Goal: Task Accomplishment & Management: Manage account settings

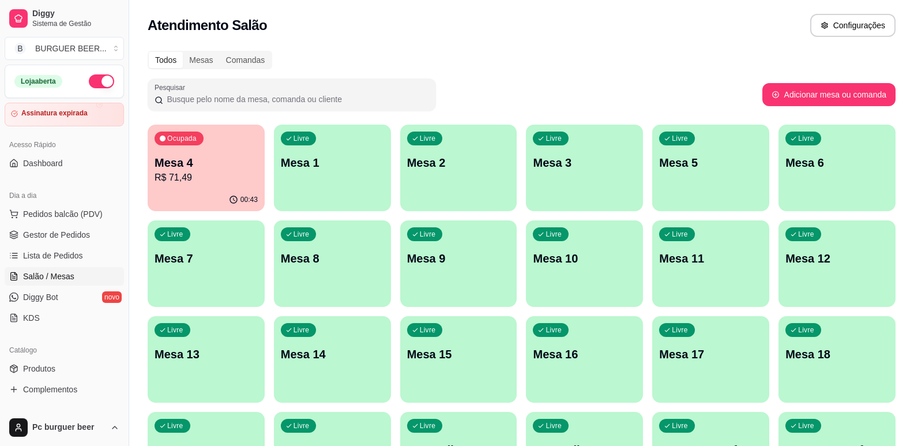
click at [218, 179] on p "R$ 71,49" at bounding box center [206, 178] width 103 height 14
click at [227, 178] on p "R$ 88,49" at bounding box center [206, 178] width 103 height 14
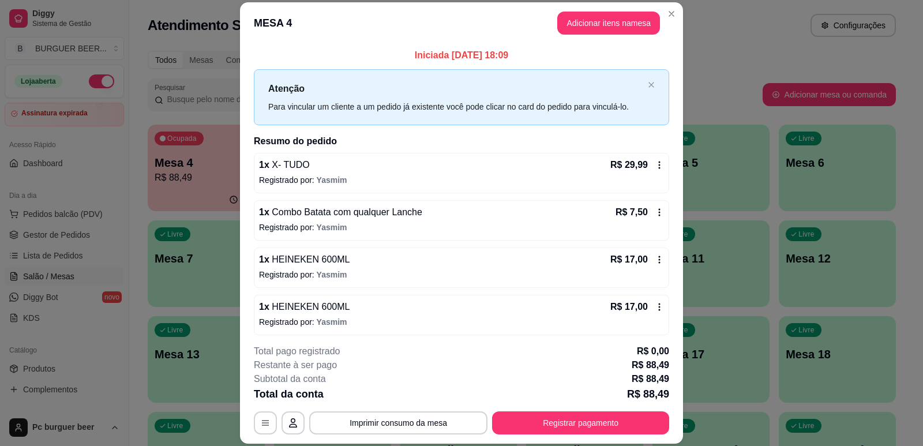
scroll to position [52, 0]
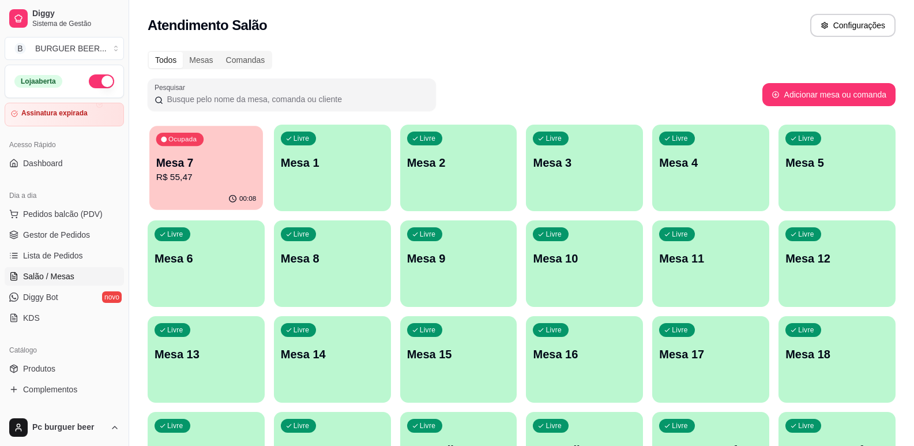
click at [199, 207] on div "00:08" at bounding box center [206, 199] width 114 height 22
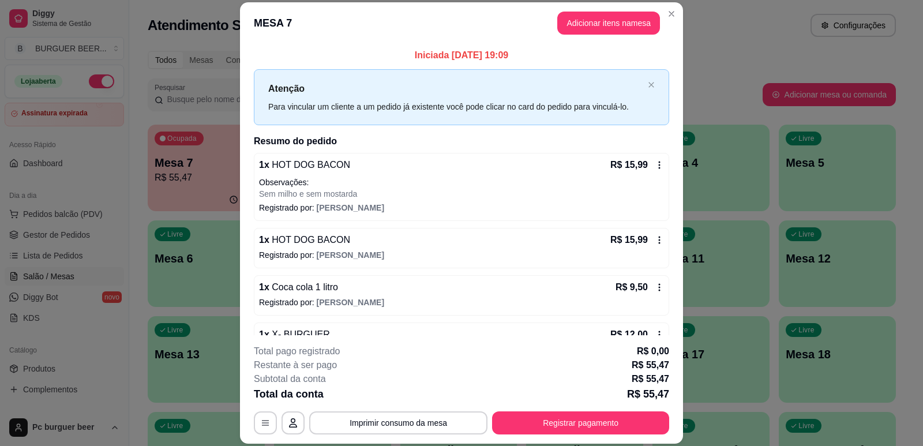
scroll to position [107, 0]
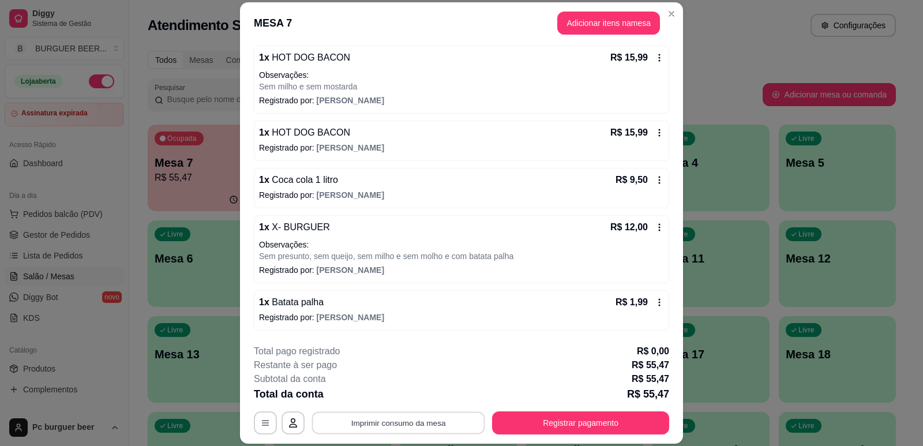
click at [393, 419] on button "Imprimir consumo da mesa" at bounding box center [398, 423] width 173 height 23
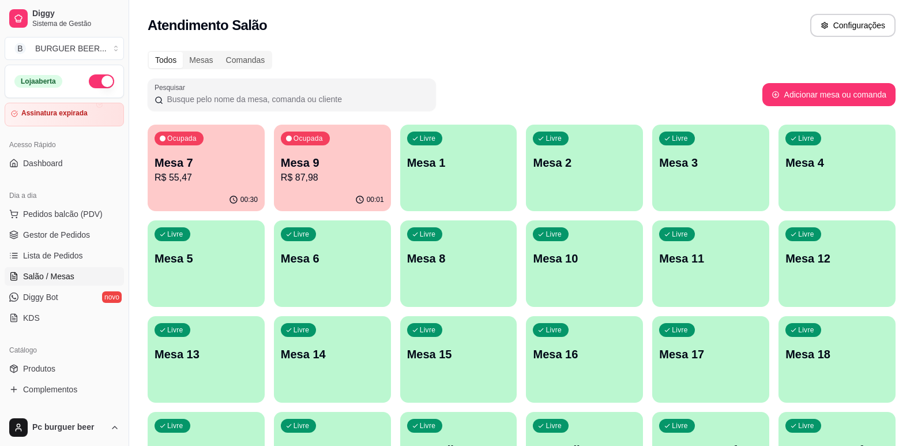
click at [363, 163] on p "Mesa 9" at bounding box center [332, 163] width 103 height 16
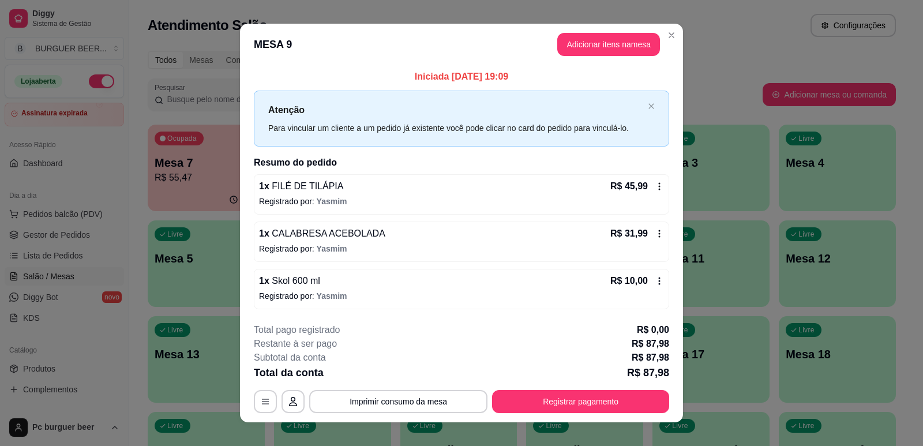
scroll to position [13, 0]
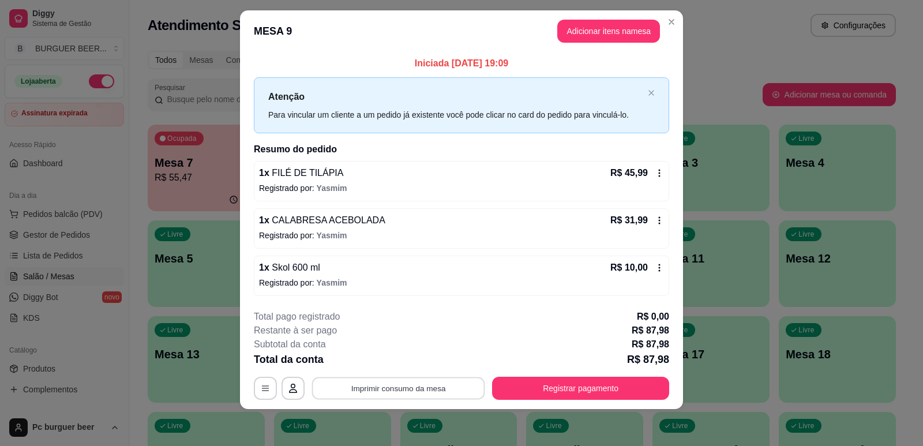
click at [408, 388] on button "Imprimir consumo da mesa" at bounding box center [398, 388] width 173 height 23
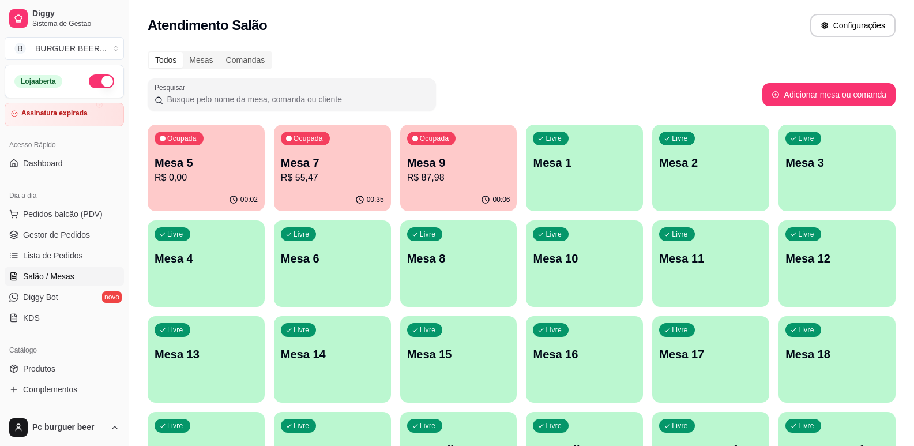
click at [204, 164] on p "Mesa 5" at bounding box center [206, 163] width 103 height 16
click at [223, 162] on p "Mesa 5" at bounding box center [206, 163] width 103 height 16
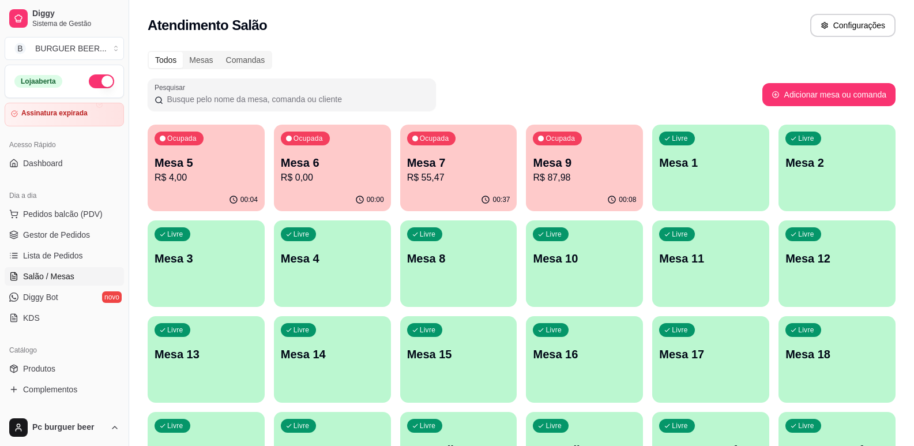
click at [188, 179] on p "R$ 4,00" at bounding box center [206, 178] width 103 height 14
click at [339, 192] on div "00:08" at bounding box center [332, 200] width 117 height 23
click at [216, 162] on p "Mesa 4" at bounding box center [206, 163] width 103 height 16
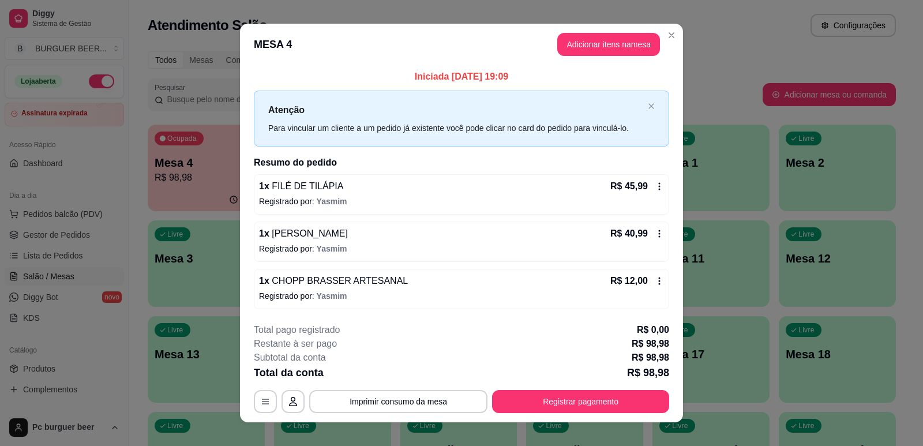
scroll to position [13, 0]
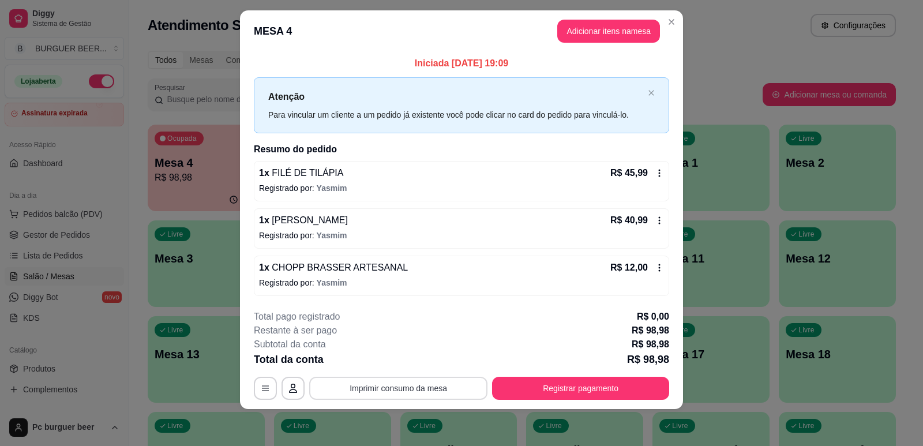
click at [385, 389] on button "Imprimir consumo da mesa" at bounding box center [398, 388] width 178 height 23
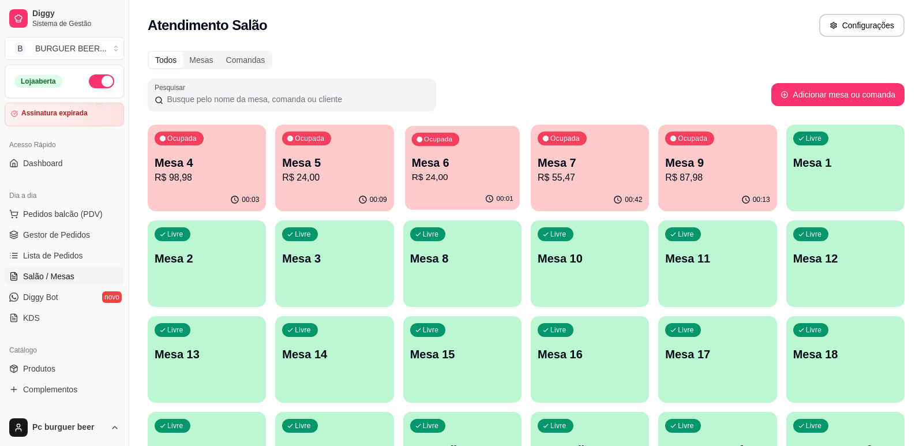
click at [463, 182] on p "R$ 24,00" at bounding box center [462, 177] width 102 height 13
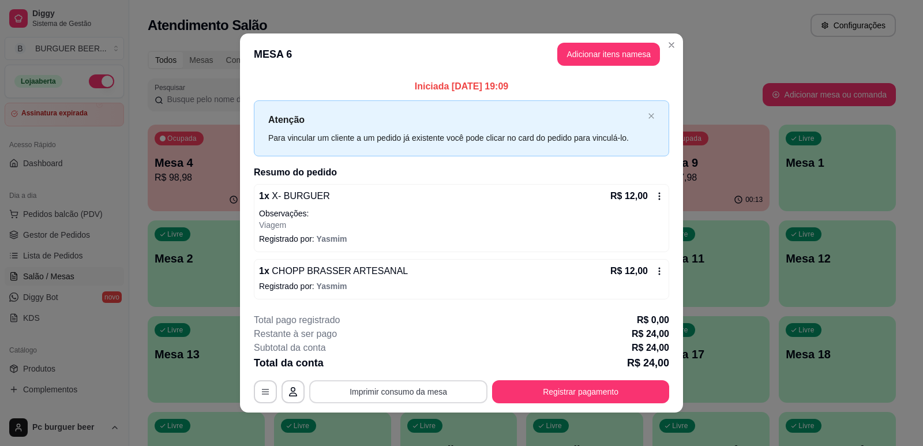
click at [429, 391] on button "Imprimir consumo da mesa" at bounding box center [398, 391] width 178 height 23
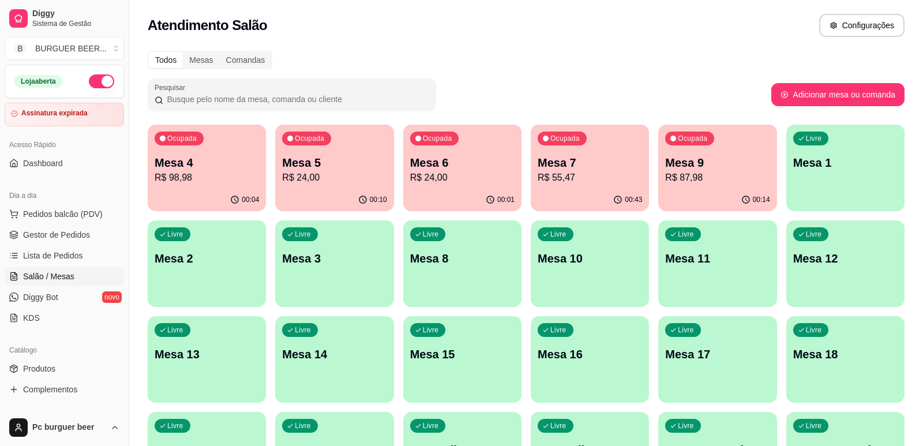
click at [234, 174] on p "R$ 98,98" at bounding box center [207, 178] width 104 height 14
click at [576, 174] on p "R$ 55,47" at bounding box center [590, 178] width 104 height 14
click at [708, 136] on div "Ocupada Mesa 9 R$ 87,98" at bounding box center [717, 157] width 118 height 64
click at [193, 156] on p "Mesa 4" at bounding box center [207, 163] width 104 height 16
click at [587, 193] on div "00:45" at bounding box center [590, 199] width 115 height 22
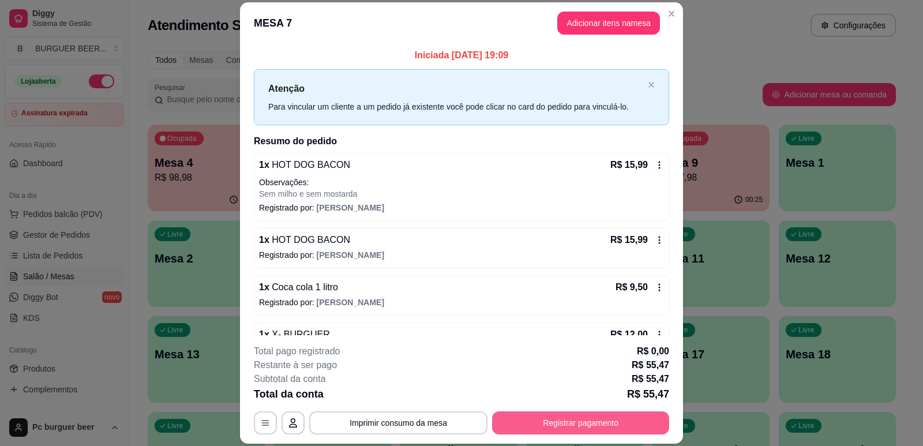
click at [561, 415] on button "Registrar pagamento" at bounding box center [580, 422] width 177 height 23
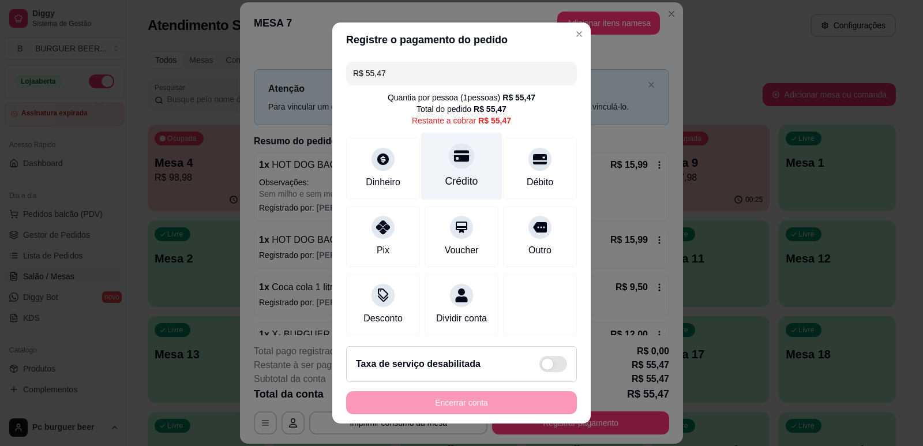
click at [428, 176] on div "Crédito" at bounding box center [461, 166] width 81 height 68
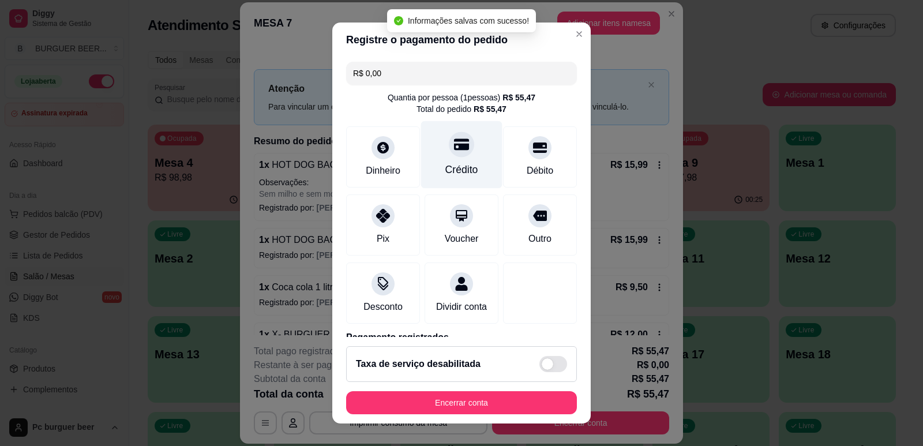
type input "R$ 0,00"
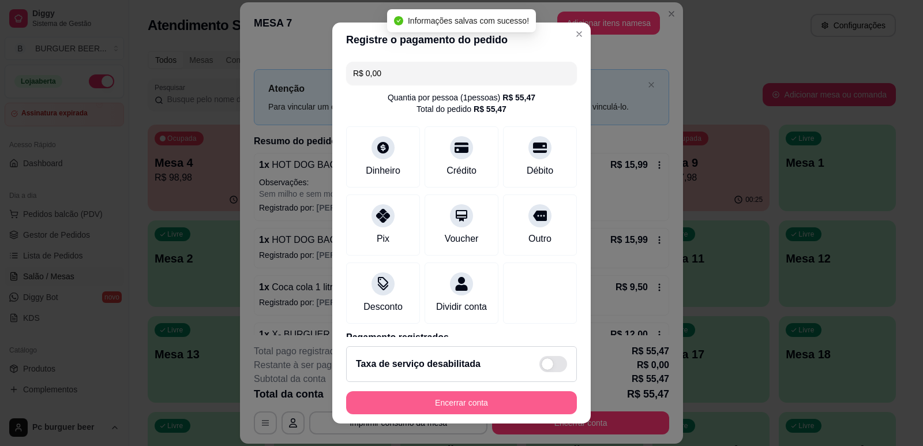
click at [492, 404] on button "Encerrar conta" at bounding box center [461, 402] width 231 height 23
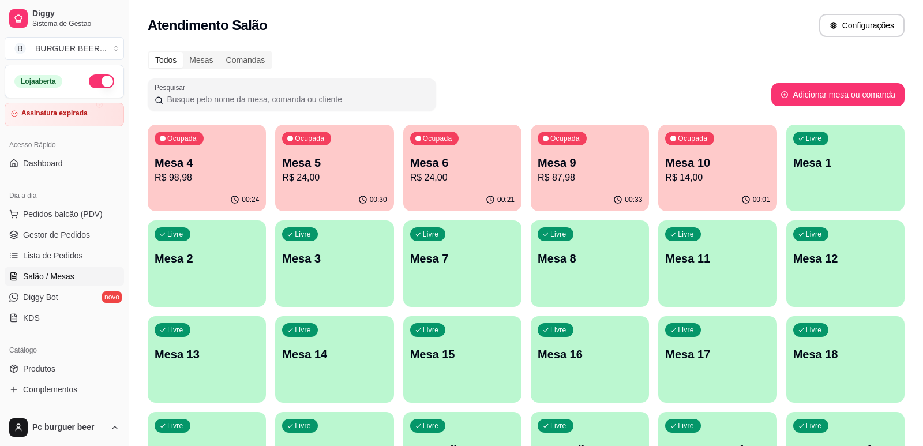
click at [674, 171] on div "Mesa 10 R$ 14,00" at bounding box center [717, 170] width 104 height 30
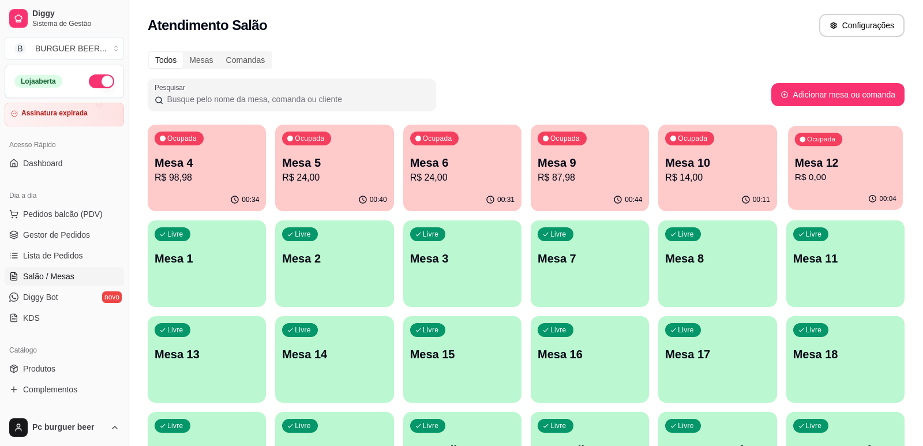
click at [858, 165] on p "Mesa 12" at bounding box center [845, 163] width 102 height 16
click at [826, 171] on div "Mesa 12 R$ 0,00" at bounding box center [845, 169] width 102 height 29
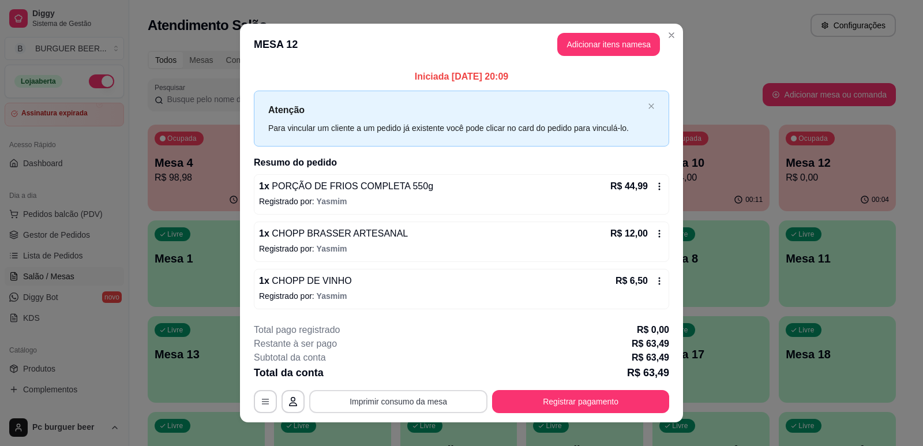
click at [360, 399] on button "Imprimir consumo da mesa" at bounding box center [398, 401] width 178 height 23
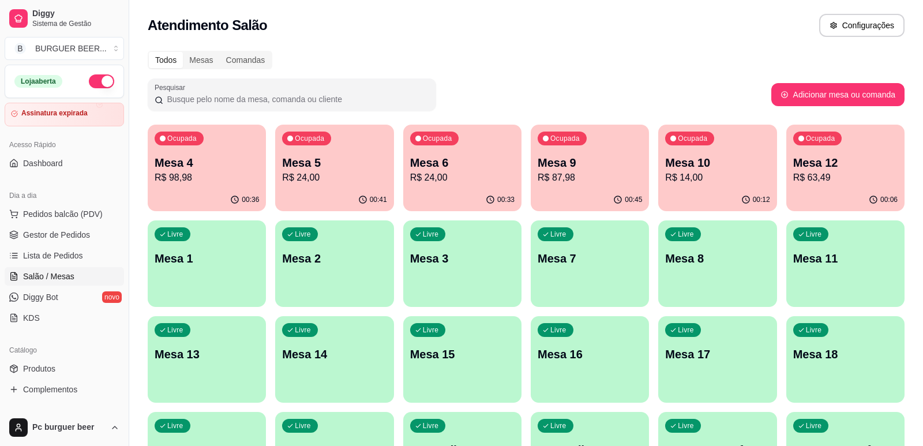
click at [330, 179] on p "R$ 24,00" at bounding box center [334, 178] width 104 height 14
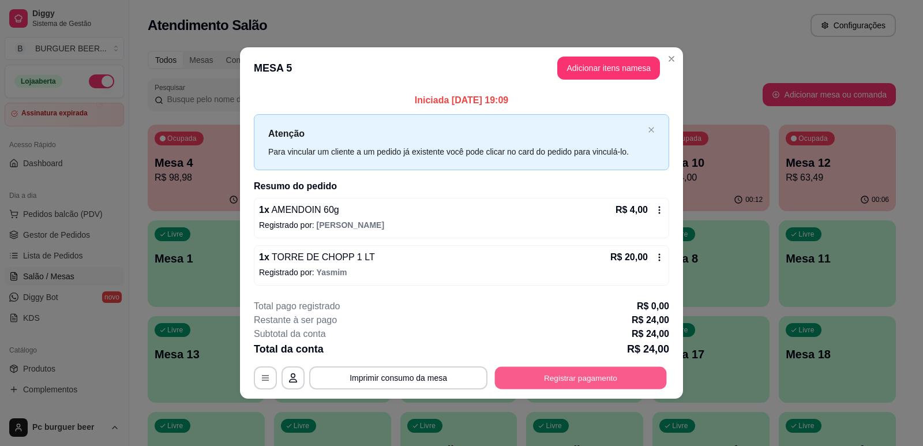
click at [629, 376] on button "Registrar pagamento" at bounding box center [581, 378] width 172 height 23
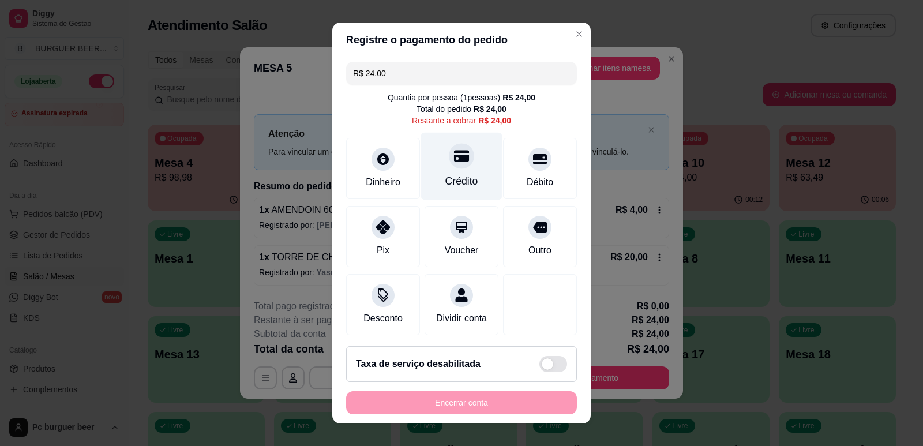
click at [432, 178] on div "Crédito" at bounding box center [461, 166] width 81 height 68
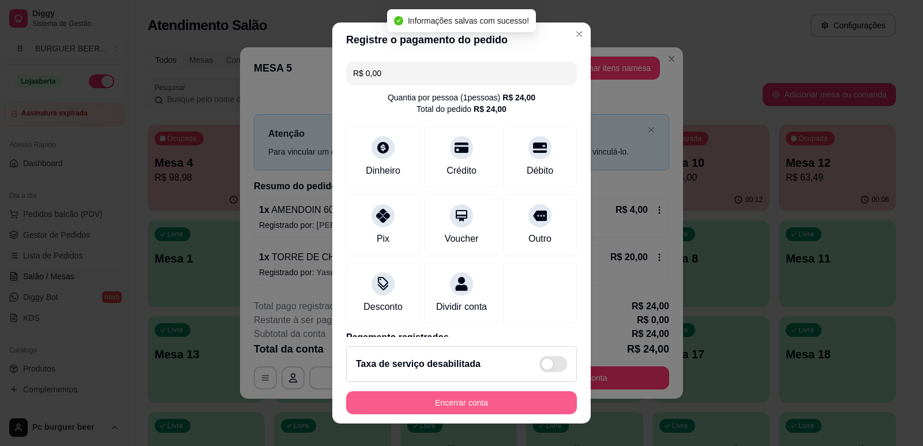
click at [506, 396] on button "Encerrar conta" at bounding box center [461, 402] width 231 height 23
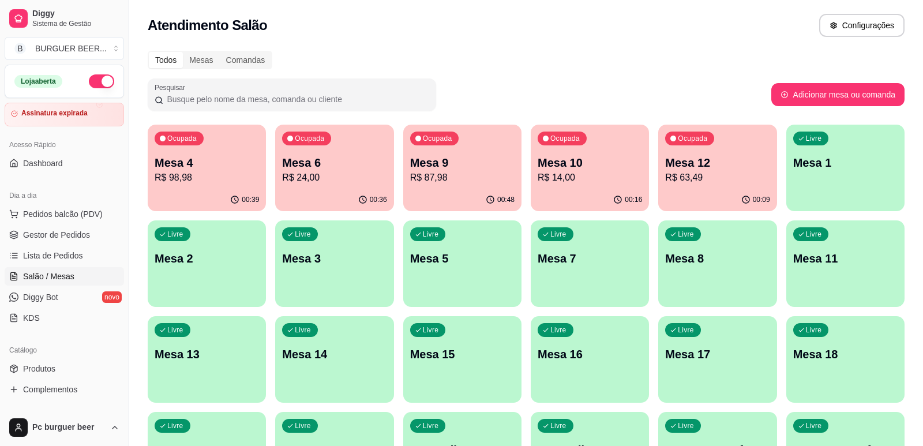
click at [717, 186] on div "Ocupada Mesa 12 R$ 63,49" at bounding box center [717, 157] width 118 height 64
click at [478, 183] on p "R$ 87,98" at bounding box center [462, 177] width 102 height 13
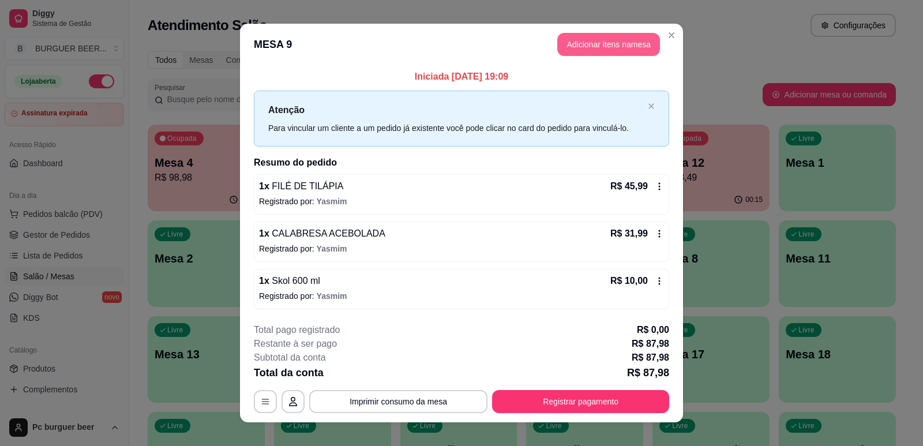
click at [618, 33] on button "Adicionar itens na mesa" at bounding box center [608, 44] width 103 height 23
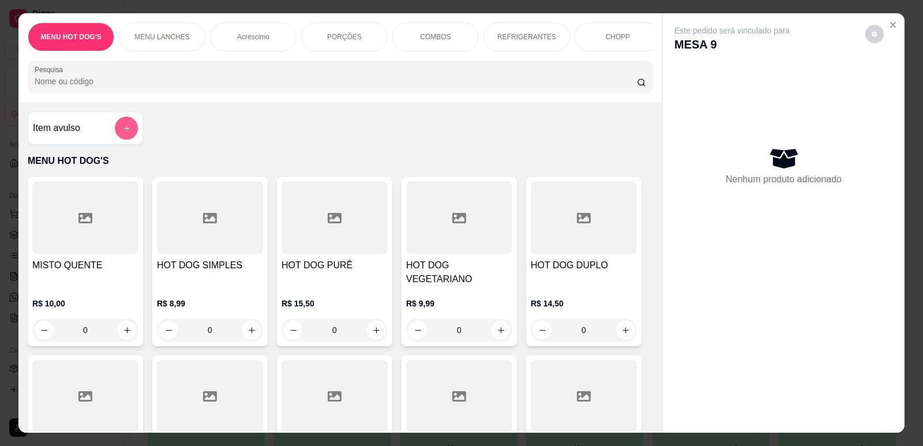
click at [125, 133] on icon "add-separate-item" at bounding box center [126, 128] width 9 height 9
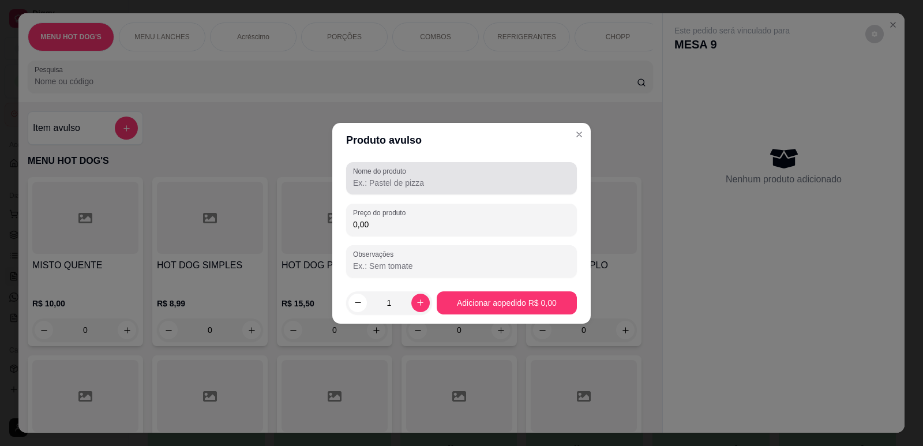
click at [373, 182] on input "Nome do produto" at bounding box center [461, 183] width 217 height 12
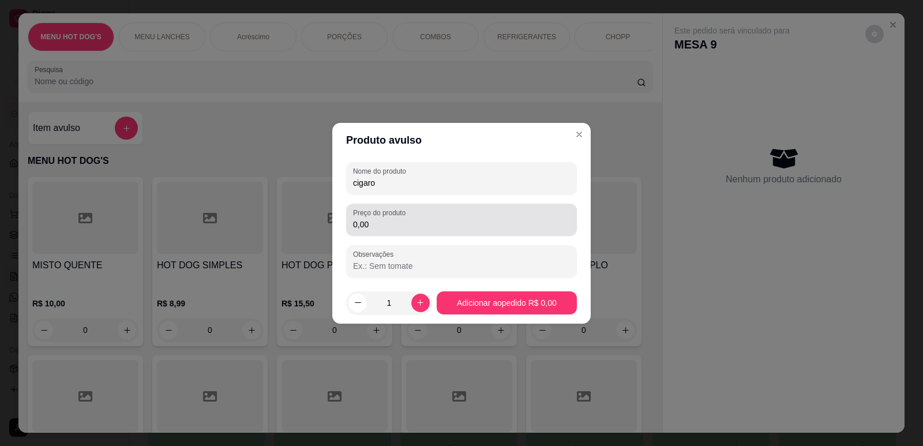
type input "cigaro"
click at [372, 223] on input "0,00" at bounding box center [461, 225] width 217 height 12
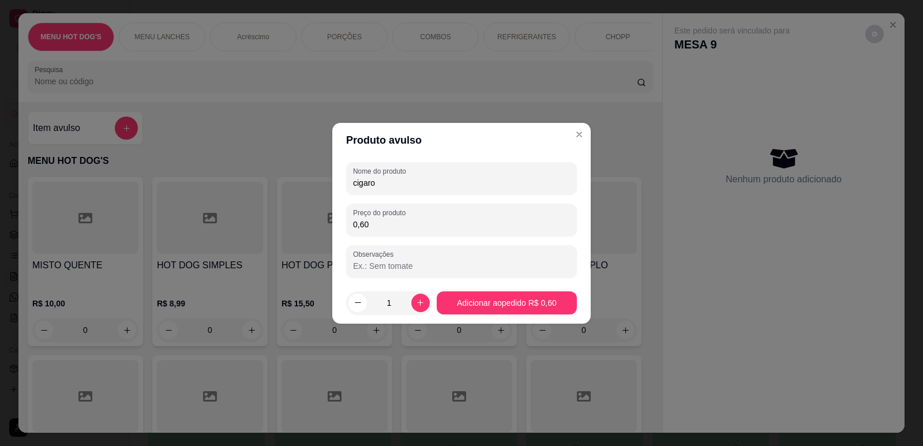
type input "6,00"
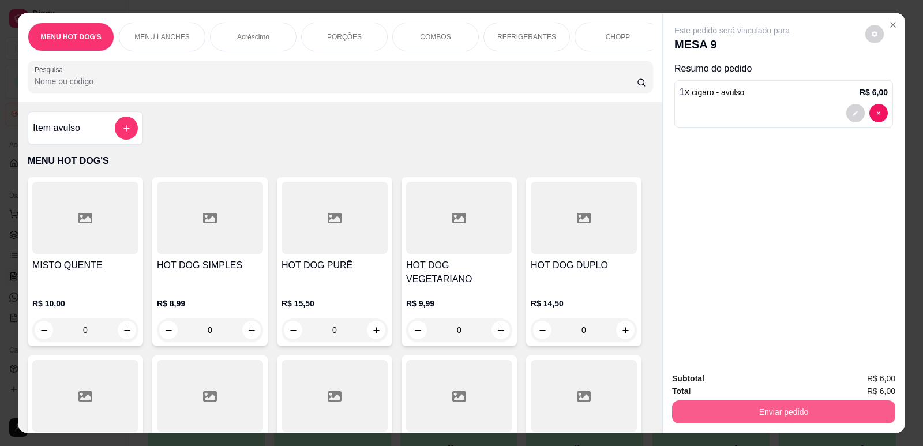
click at [682, 408] on button "Enviar pedido" at bounding box center [783, 411] width 223 height 23
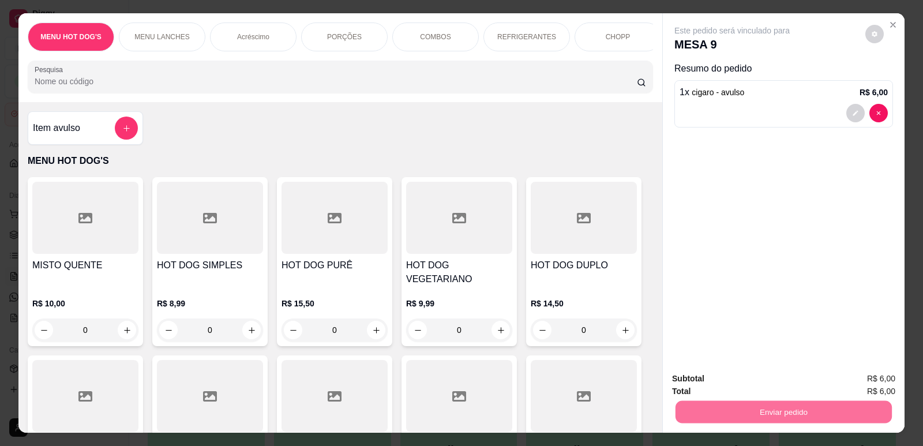
click at [719, 380] on button "Não registrar e enviar pedido" at bounding box center [745, 383] width 117 height 21
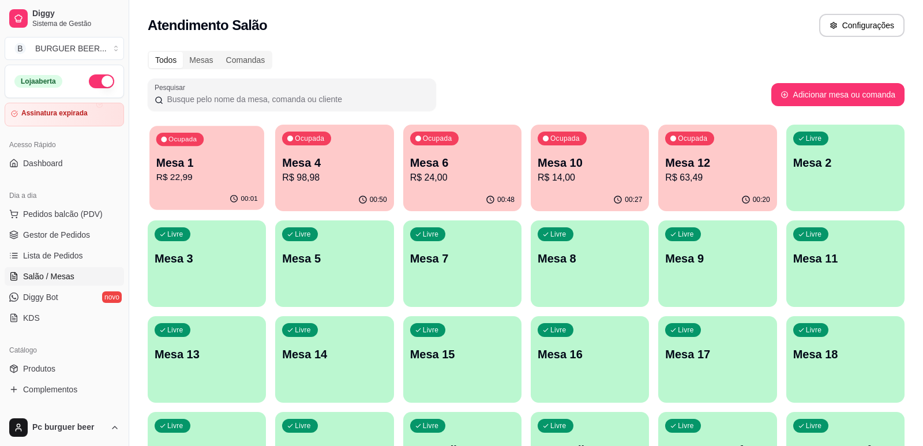
click at [192, 176] on p "R$ 22,99" at bounding box center [207, 177] width 102 height 13
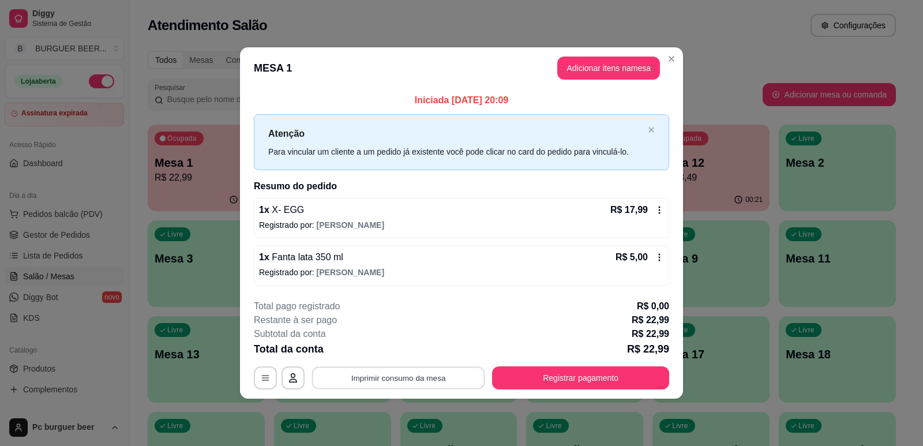
click at [449, 372] on button "Imprimir consumo da mesa" at bounding box center [398, 378] width 173 height 23
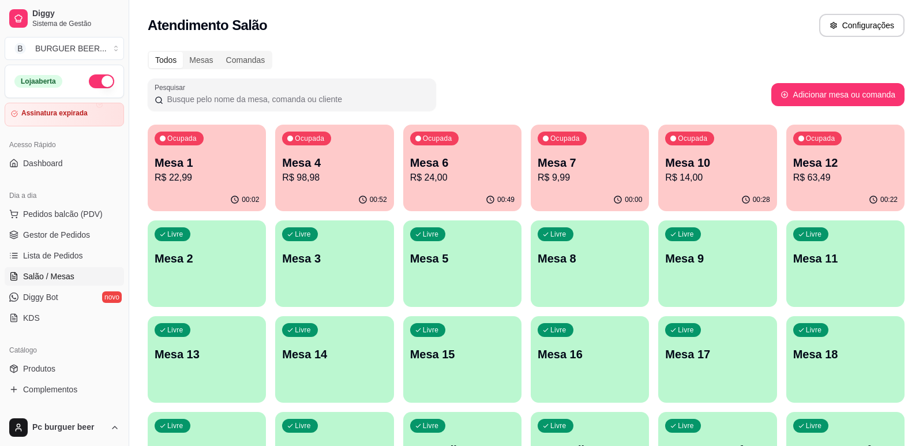
click at [829, 166] on p "Mesa 12" at bounding box center [845, 163] width 104 height 16
click at [727, 167] on p "Mesa 10" at bounding box center [717, 163] width 104 height 16
drag, startPoint x: 177, startPoint y: 41, endPoint x: 167, endPoint y: 40, distance: 9.9
drag, startPoint x: 167, startPoint y: 40, endPoint x: 651, endPoint y: 78, distance: 486.2
click at [651, 78] on div "Pesquisar" at bounding box center [460, 94] width 624 height 32
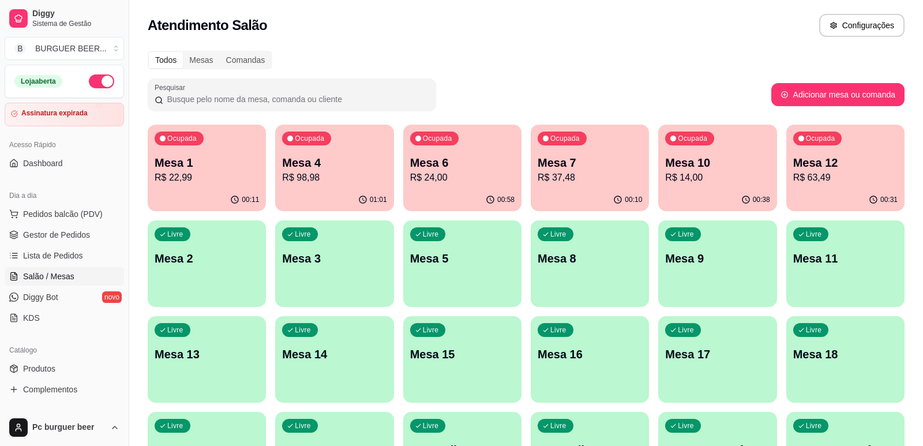
click at [591, 160] on p "Mesa 7" at bounding box center [590, 163] width 104 height 16
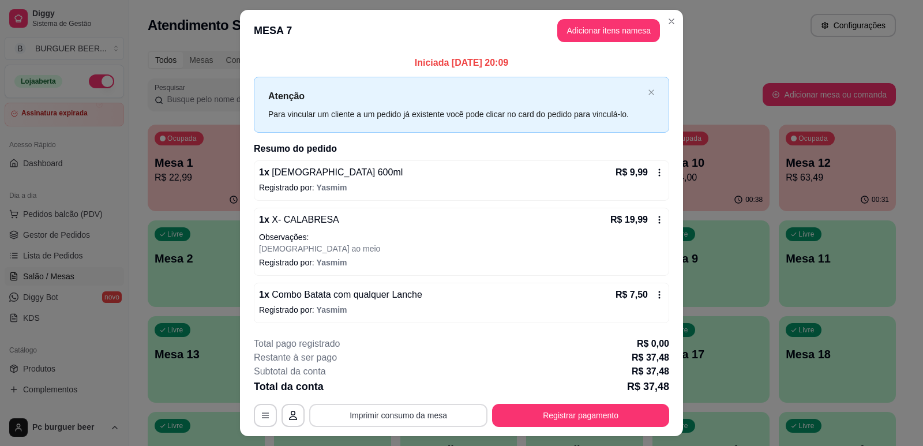
click at [418, 414] on button "Imprimir consumo da mesa" at bounding box center [398, 415] width 178 height 23
click at [433, 413] on button "Imprimir consumo da mesa" at bounding box center [398, 415] width 178 height 23
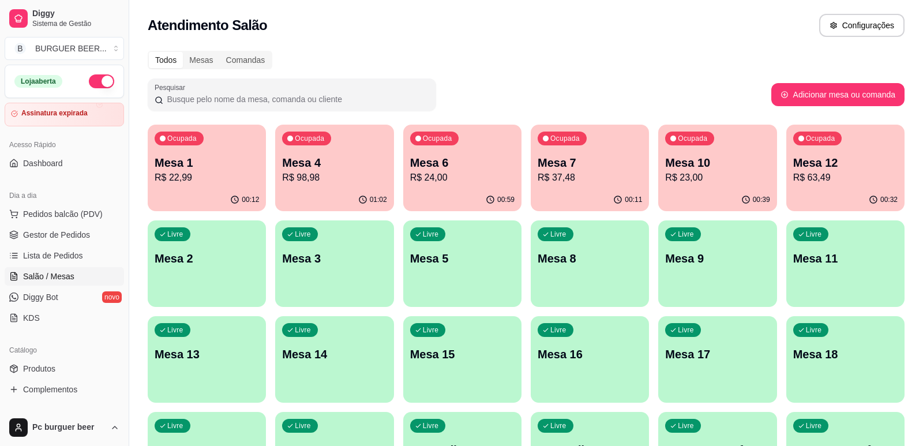
click at [480, 176] on p "R$ 24,00" at bounding box center [462, 178] width 104 height 14
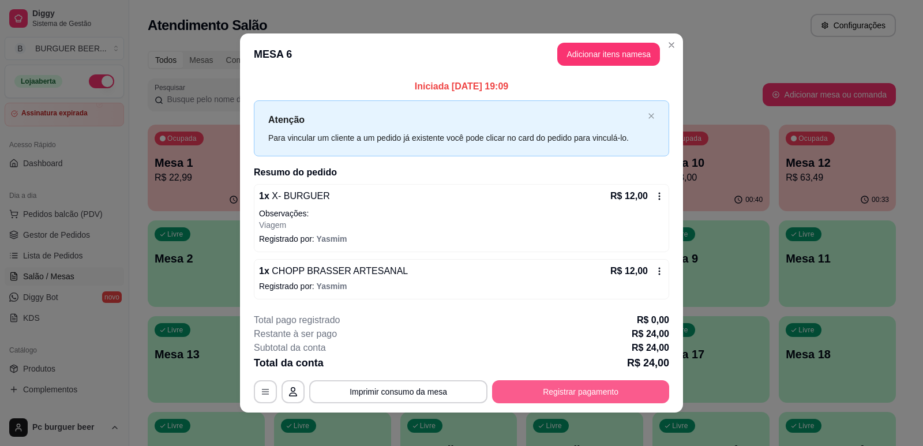
click at [542, 392] on button "Registrar pagamento" at bounding box center [580, 391] width 177 height 23
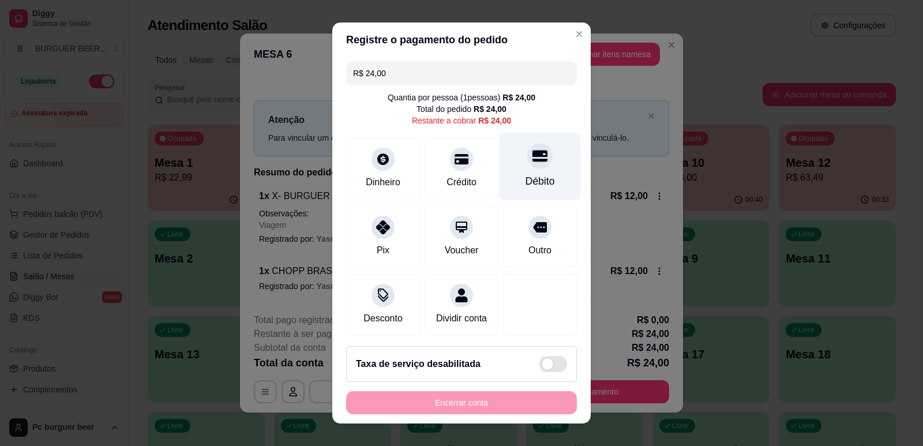
click at [526, 174] on div "Débito" at bounding box center [540, 181] width 29 height 15
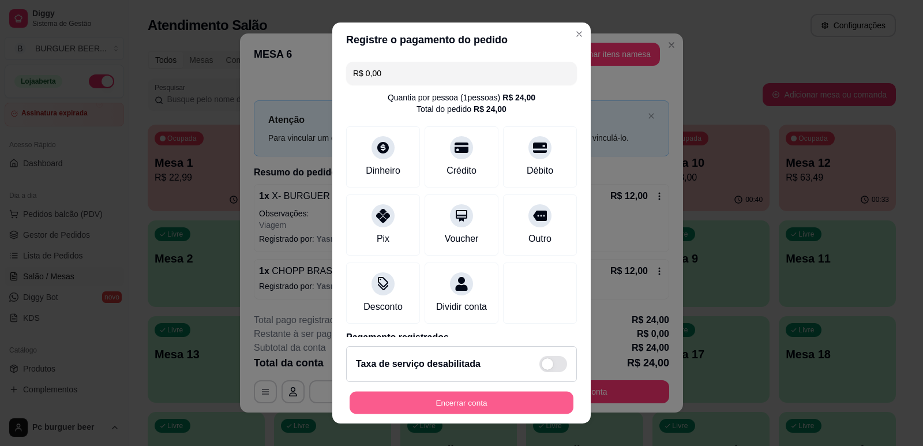
click at [450, 400] on button "Encerrar conta" at bounding box center [462, 403] width 224 height 23
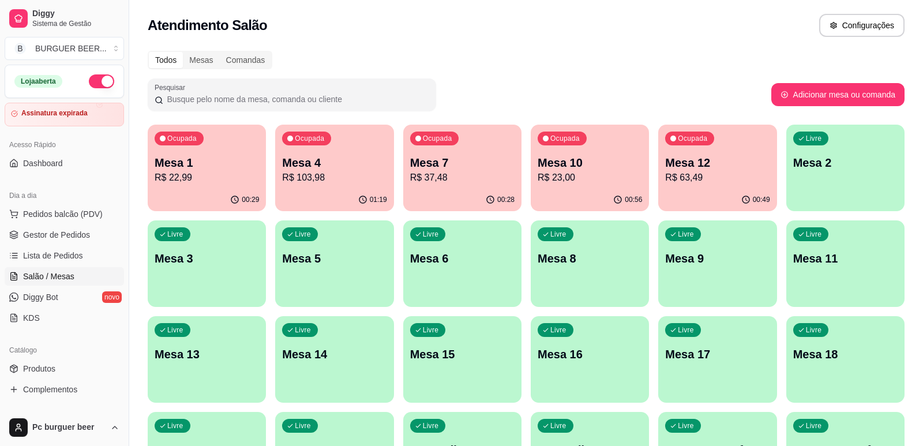
click at [445, 191] on div "00:28" at bounding box center [462, 200] width 118 height 23
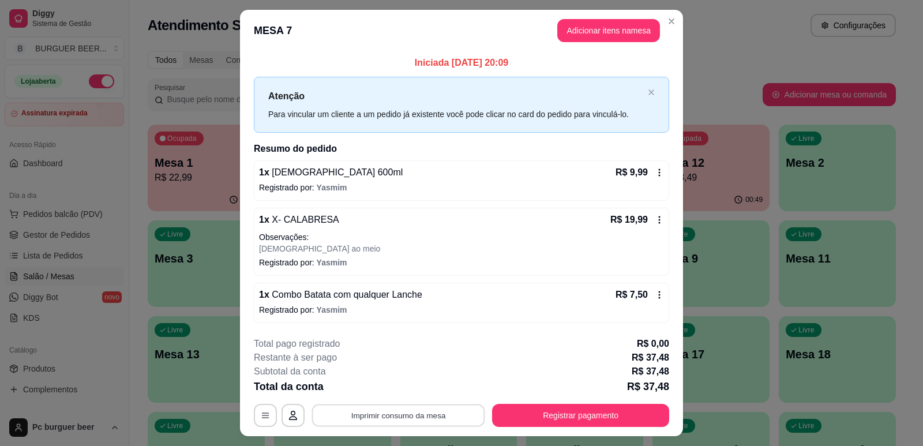
click at [402, 415] on button "Imprimir consumo da mesa" at bounding box center [398, 415] width 173 height 23
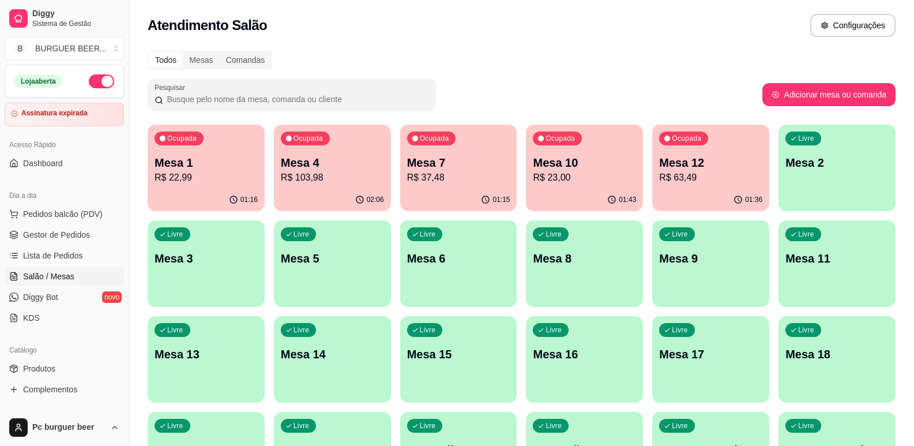
click at [460, 168] on p "Mesa 7" at bounding box center [458, 163] width 103 height 16
click at [334, 164] on p "Mesa 4" at bounding box center [332, 163] width 103 height 16
click at [328, 177] on p "R$ 103,98" at bounding box center [332, 178] width 103 height 14
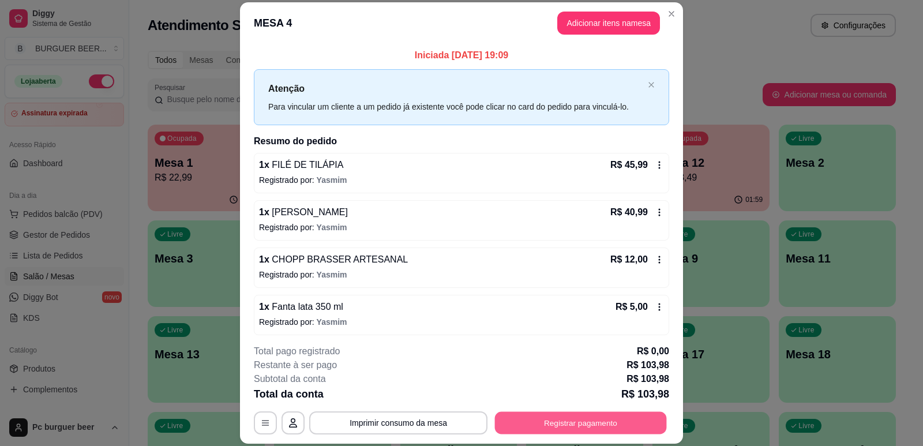
click at [541, 426] on button "Registrar pagamento" at bounding box center [581, 423] width 172 height 23
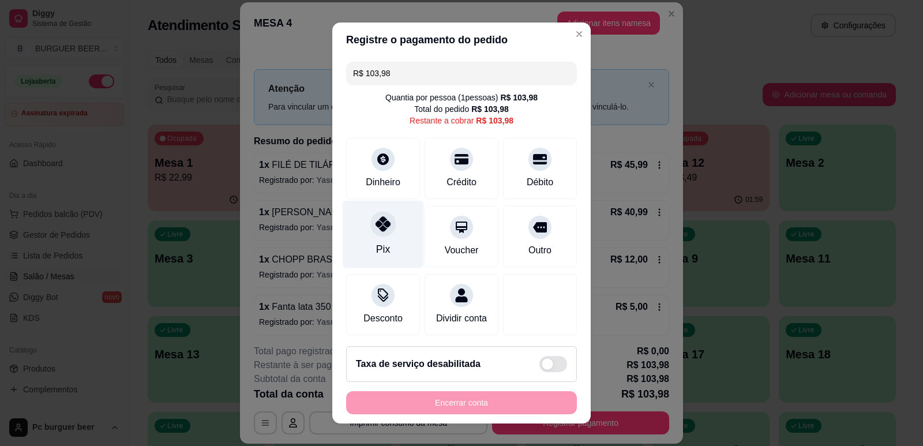
click at [393, 234] on div "Pix" at bounding box center [383, 234] width 81 height 68
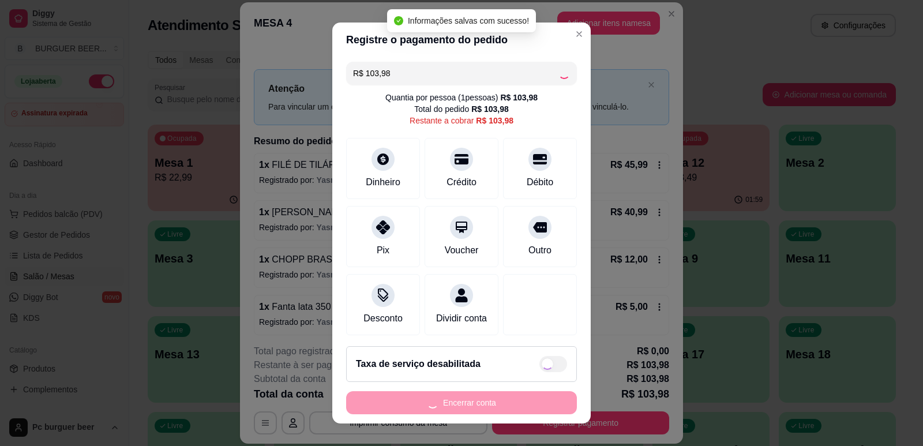
type input "R$ 0,00"
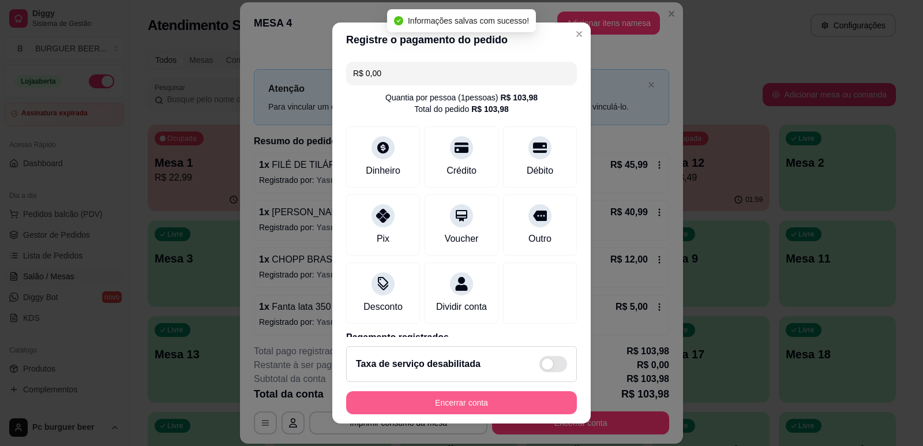
click at [455, 402] on button "Encerrar conta" at bounding box center [461, 402] width 231 height 23
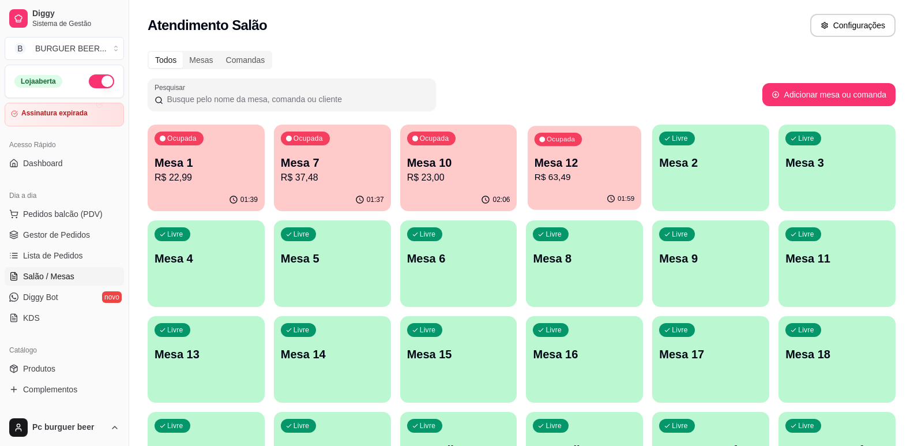
click at [567, 176] on p "R$ 63,49" at bounding box center [585, 177] width 100 height 13
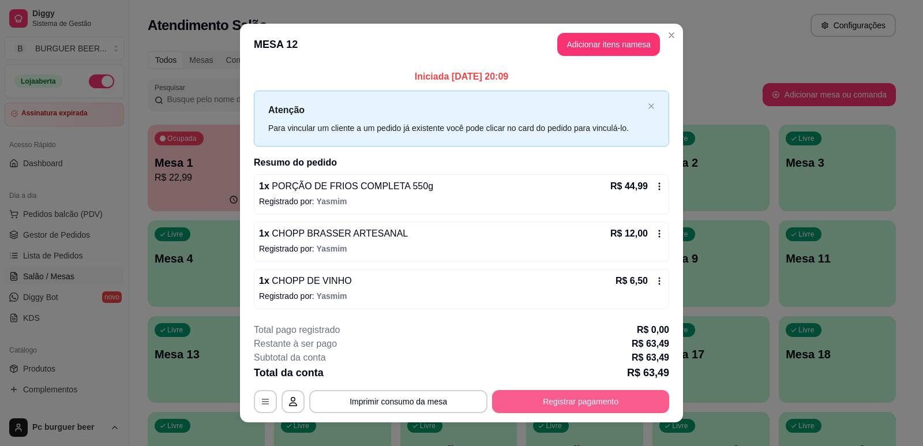
click at [520, 405] on button "Registrar pagamento" at bounding box center [580, 401] width 177 height 23
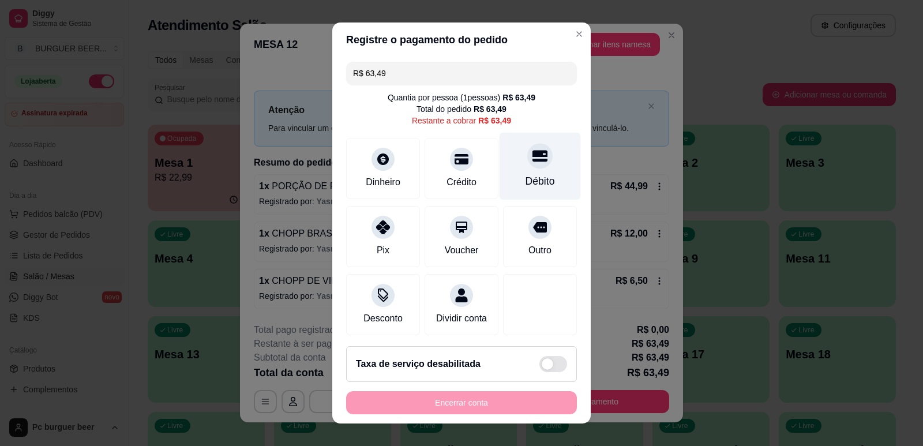
click at [501, 188] on div "Débito" at bounding box center [540, 166] width 81 height 68
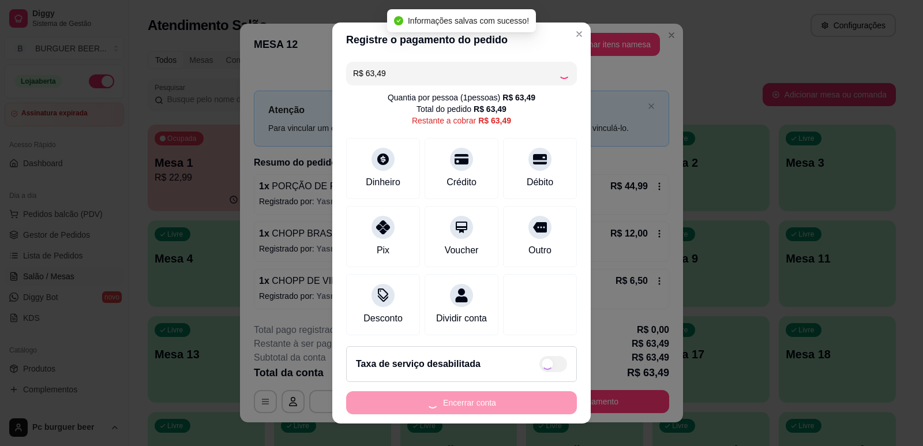
type input "R$ 0,00"
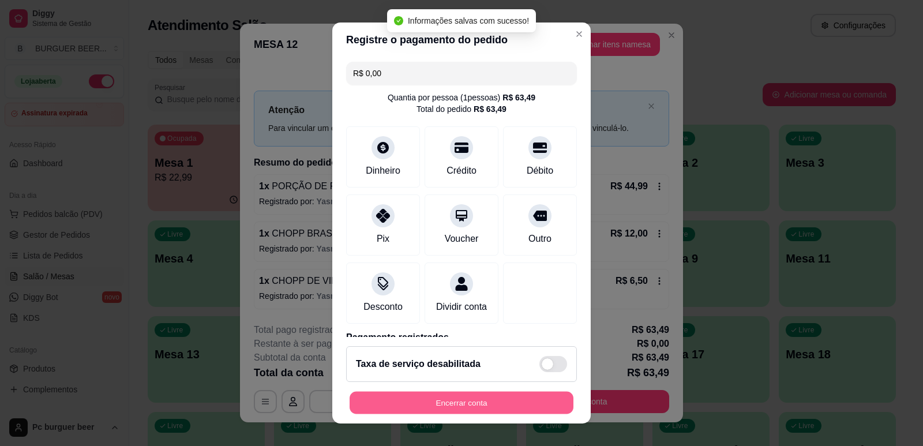
click at [501, 403] on button "Encerrar conta" at bounding box center [462, 403] width 224 height 23
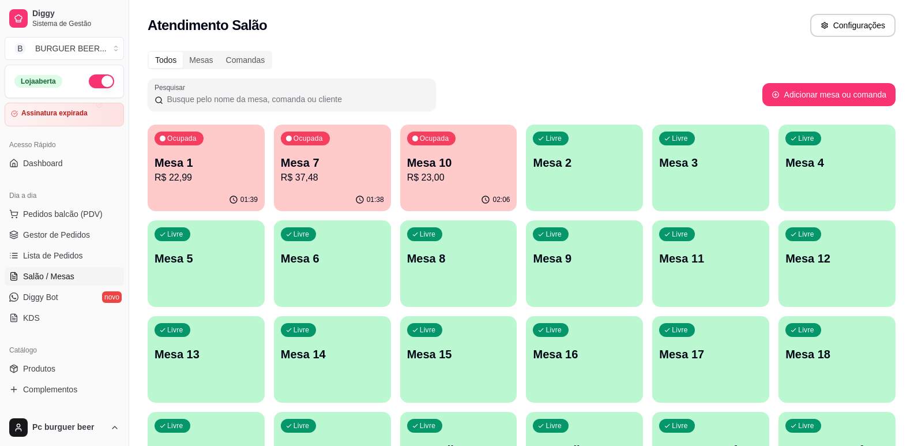
click at [475, 160] on p "Mesa 10" at bounding box center [458, 163] width 103 height 16
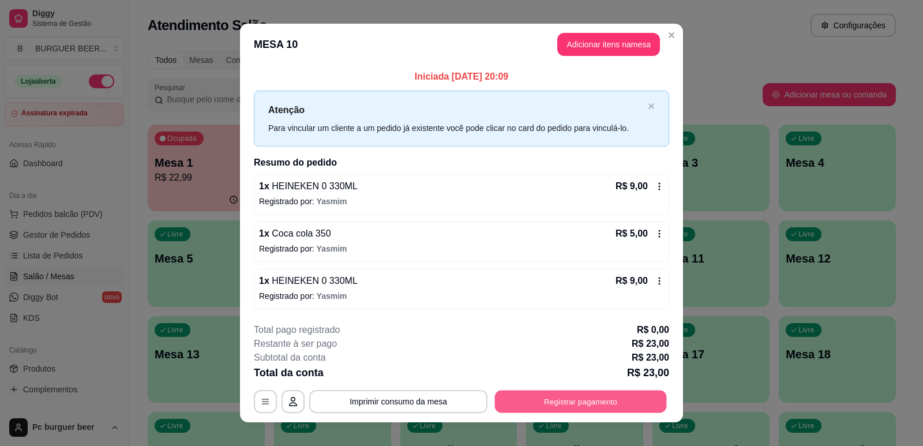
click at [554, 405] on button "Registrar pagamento" at bounding box center [581, 402] width 172 height 23
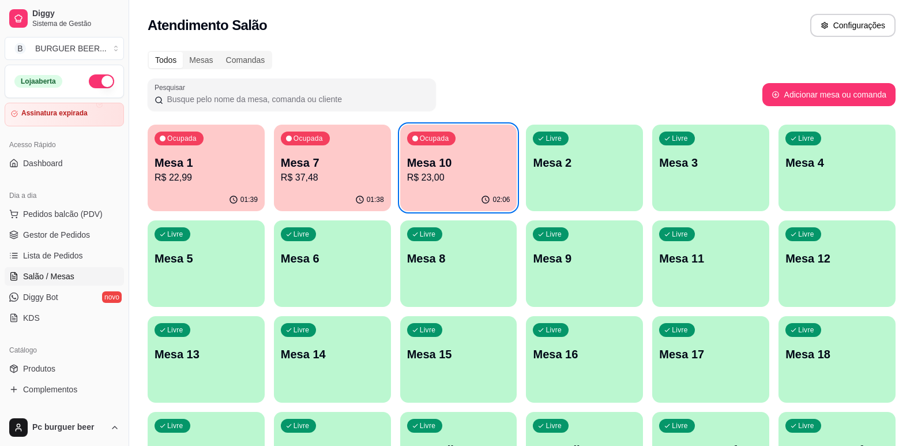
click at [218, 184] on p "R$ 22,99" at bounding box center [206, 178] width 103 height 14
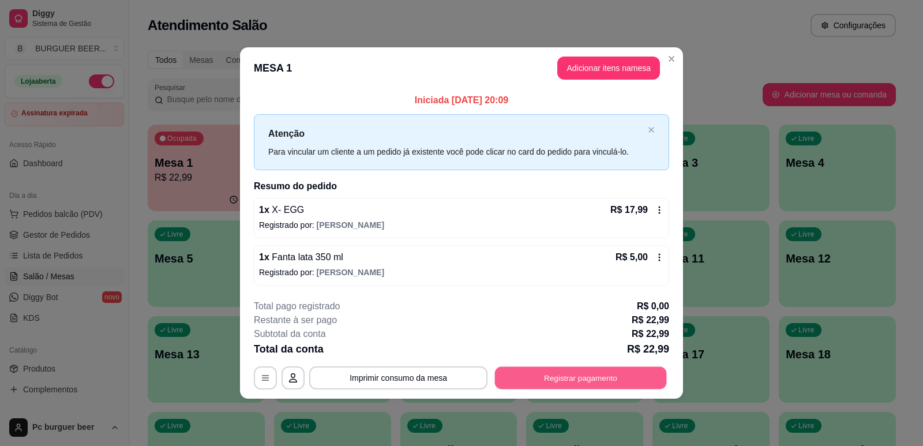
click at [542, 376] on button "Registrar pagamento" at bounding box center [581, 378] width 172 height 23
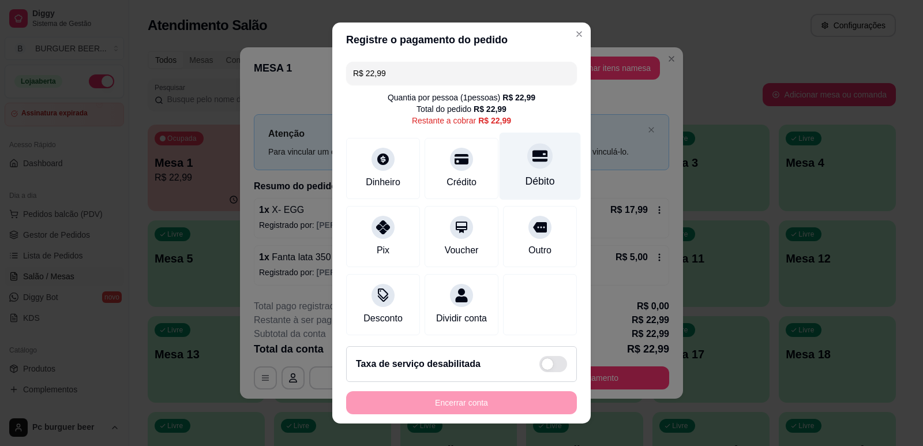
click at [509, 154] on div "Débito" at bounding box center [540, 166] width 81 height 68
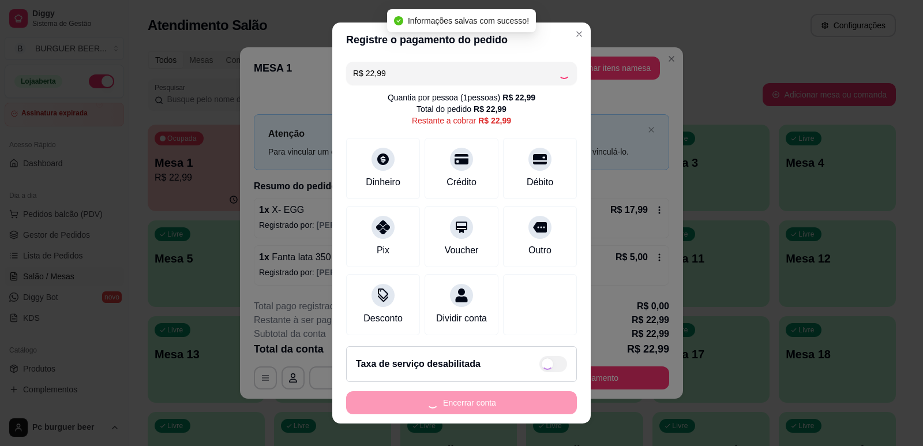
type input "R$ 0,00"
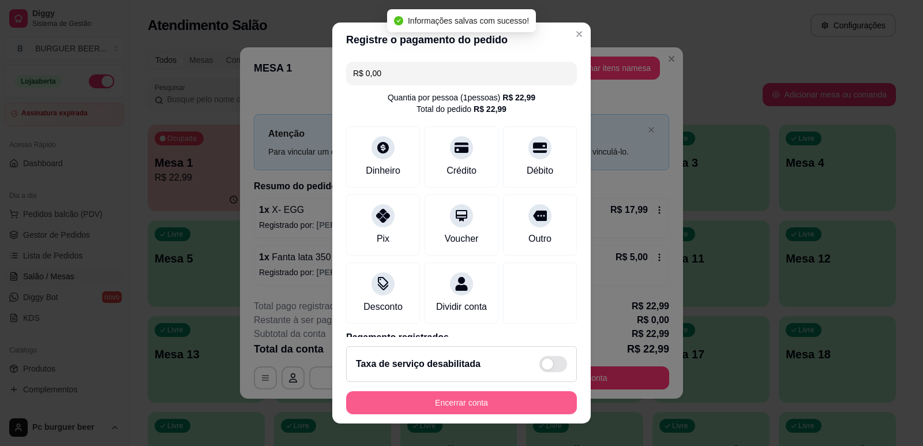
click at [500, 409] on button "Encerrar conta" at bounding box center [461, 402] width 231 height 23
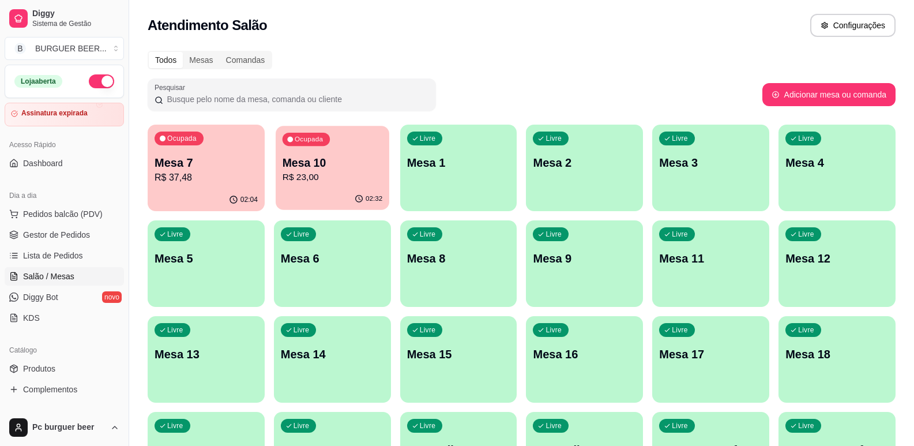
click at [363, 175] on p "R$ 23,00" at bounding box center [333, 177] width 100 height 13
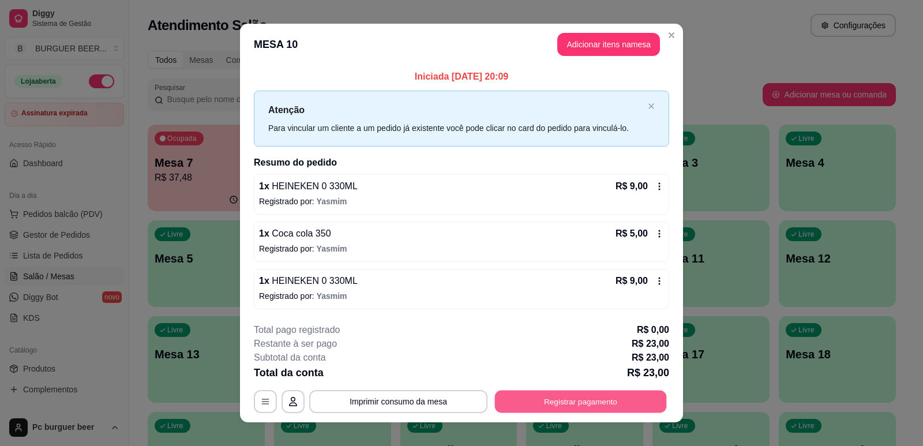
click at [569, 392] on button "Registrar pagamento" at bounding box center [581, 402] width 172 height 23
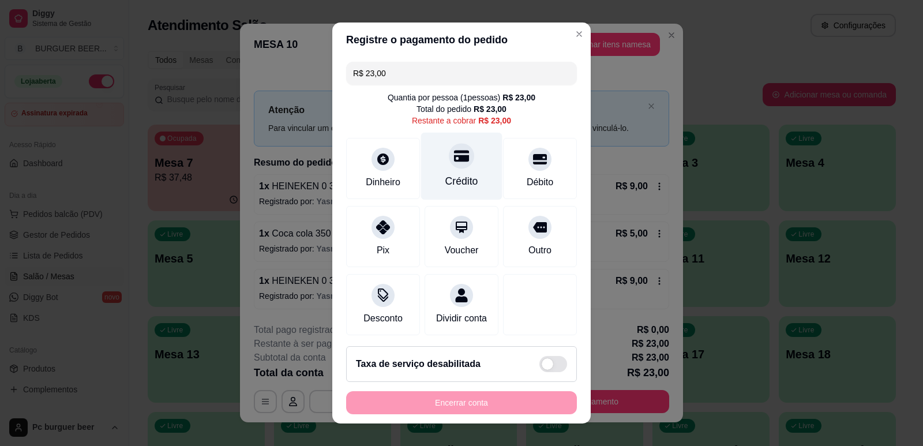
click at [430, 162] on div "Crédito" at bounding box center [461, 166] width 81 height 68
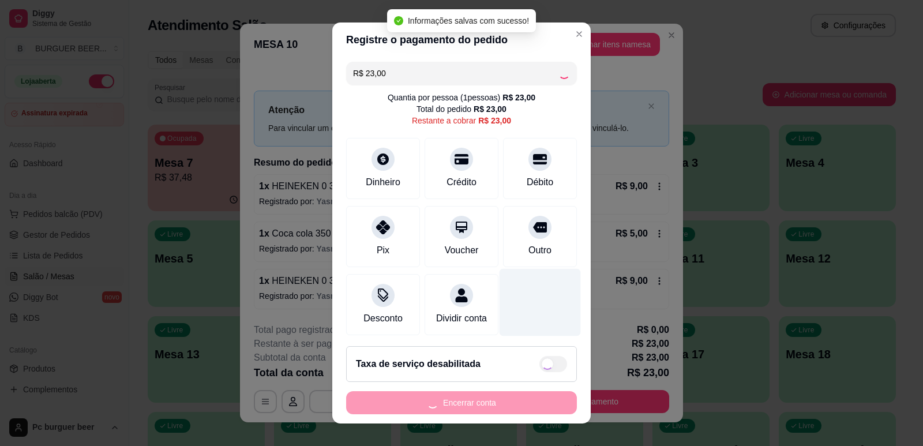
type input "R$ 0,00"
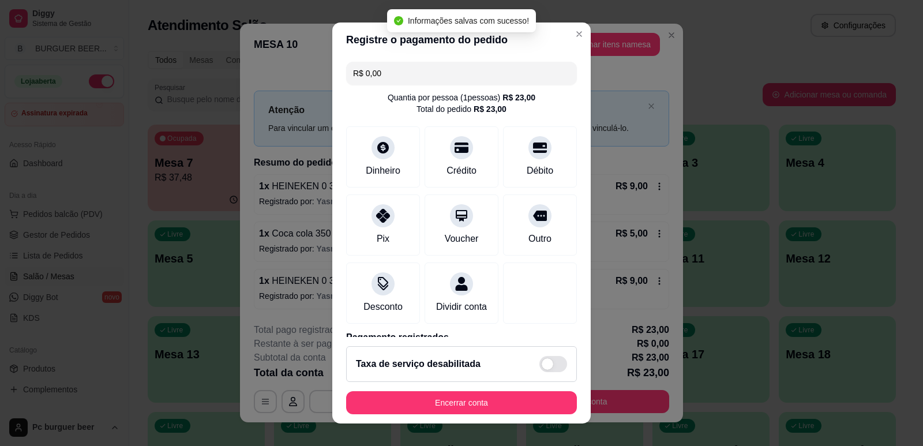
click at [535, 398] on button "Encerrar conta" at bounding box center [461, 402] width 231 height 23
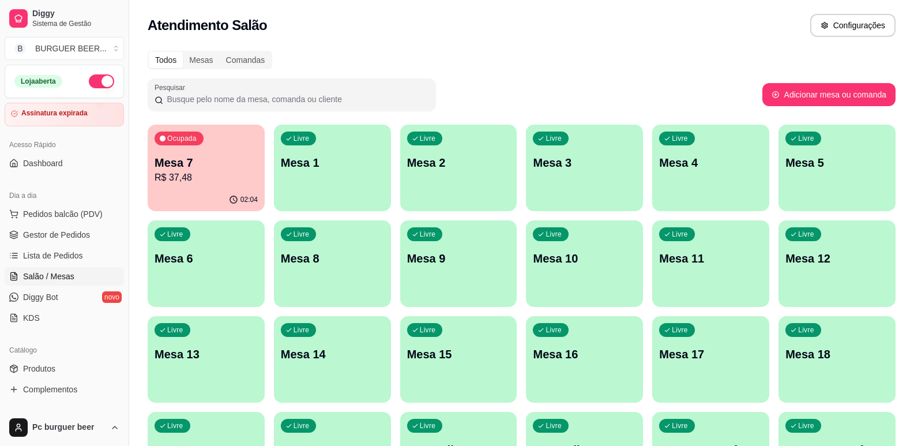
click at [250, 191] on div "02:04" at bounding box center [206, 200] width 117 height 23
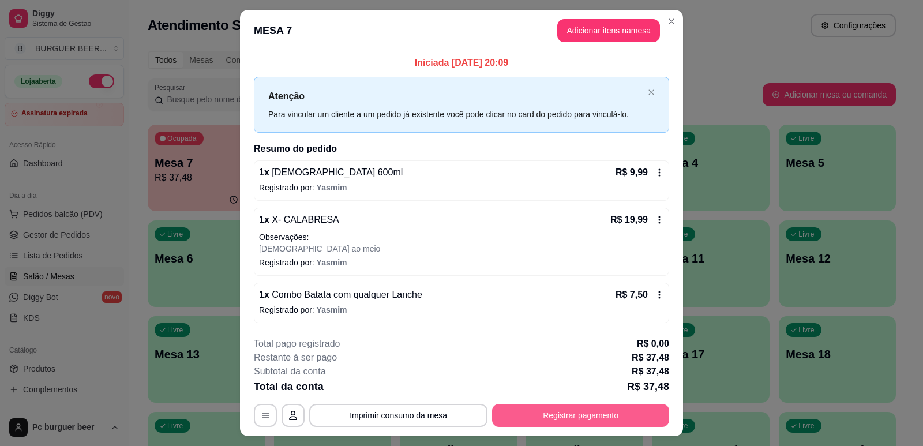
click at [556, 410] on button "Registrar pagamento" at bounding box center [580, 415] width 177 height 23
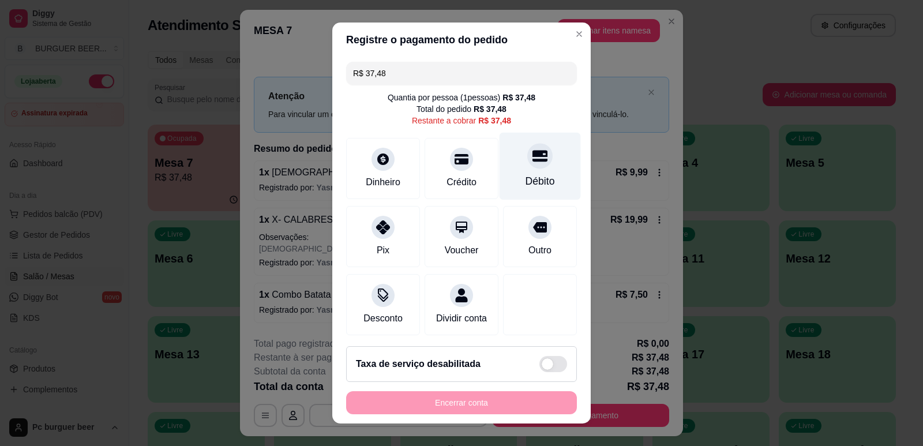
click at [511, 193] on div "Débito" at bounding box center [540, 166] width 81 height 68
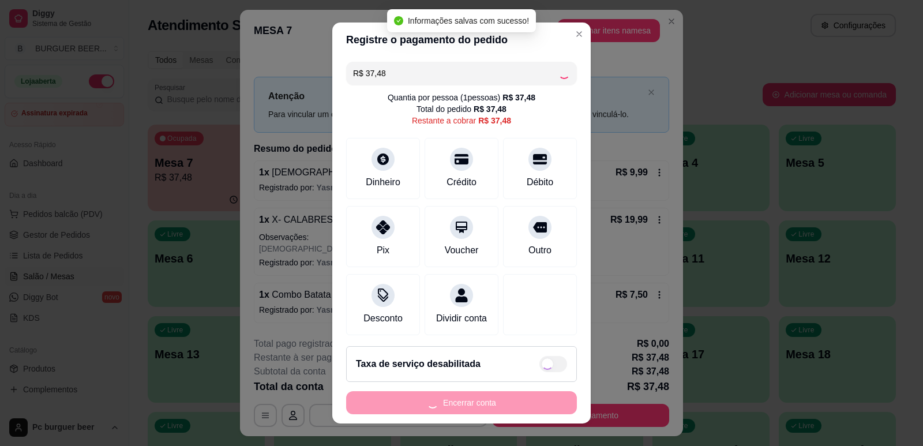
type input "R$ 0,00"
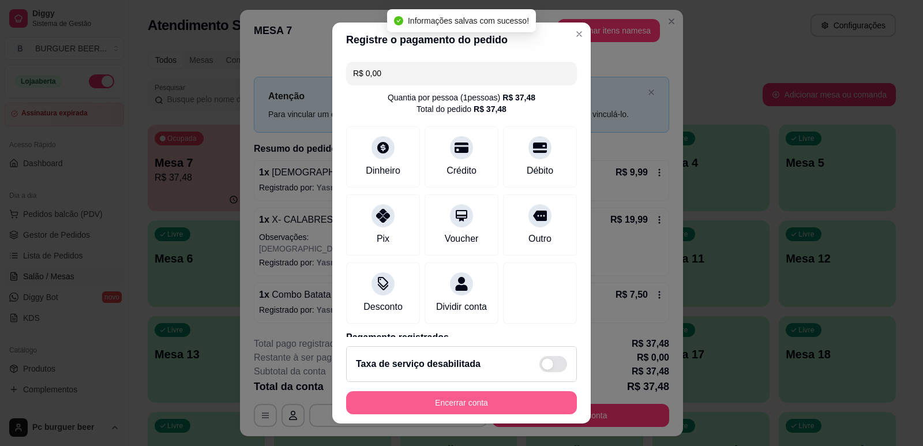
click at [560, 397] on button "Encerrar conta" at bounding box center [461, 402] width 231 height 23
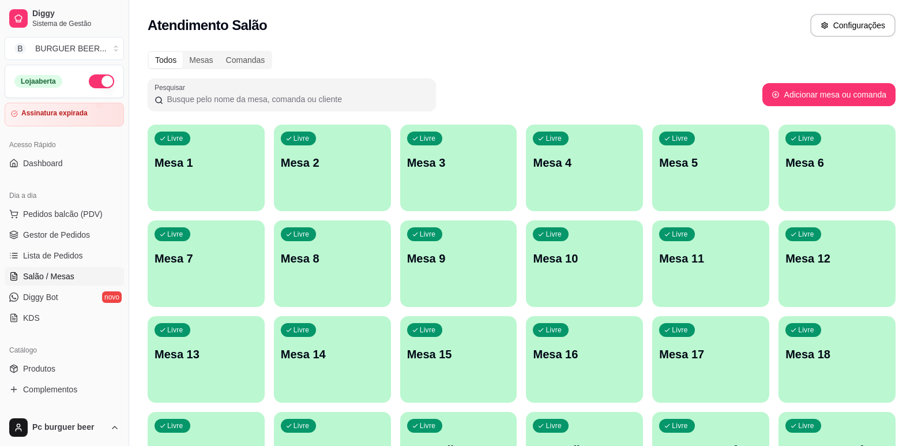
click at [279, 39] on div "Atendimento Salão Configurações" at bounding box center [521, 22] width 785 height 44
